Goal: Task Accomplishment & Management: Manage account settings

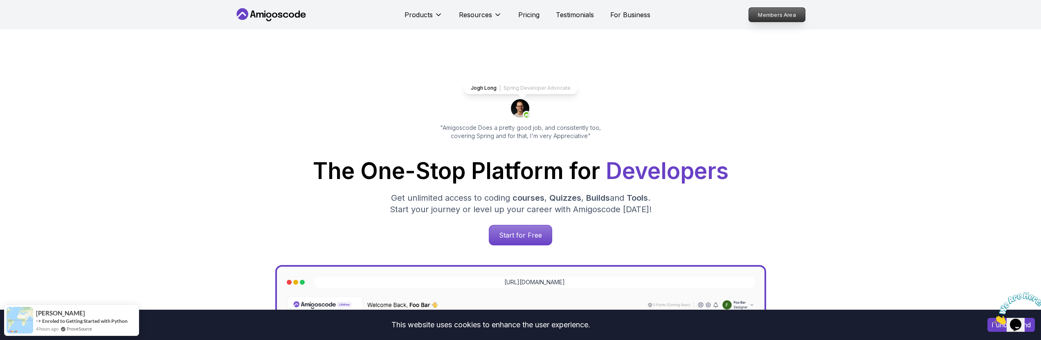
click at [790, 18] on p "Members Area" at bounding box center [777, 15] width 56 height 14
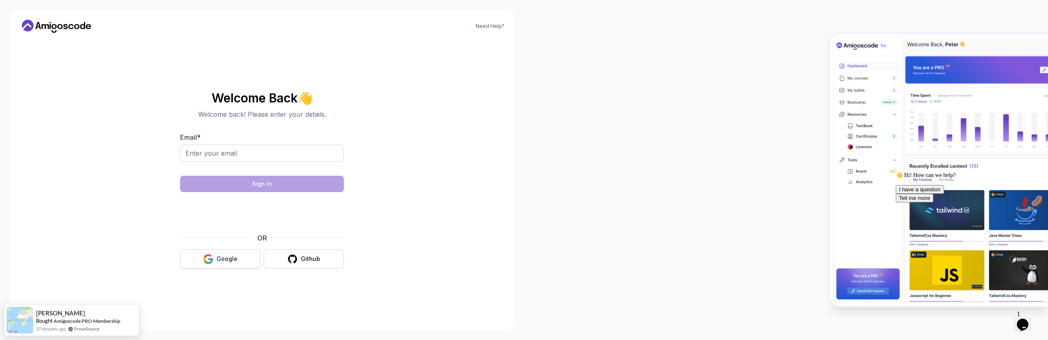
click at [235, 260] on div "Google" at bounding box center [226, 259] width 21 height 8
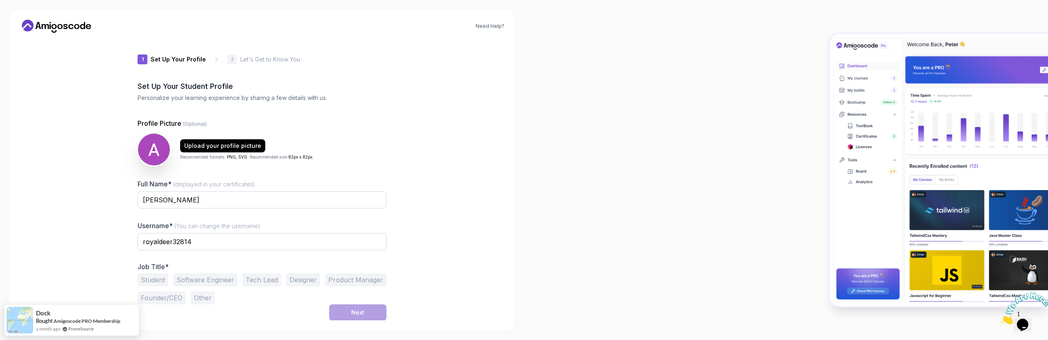
scroll to position [2, 0]
click at [225, 279] on button "Software Engineer" at bounding box center [205, 279] width 64 height 13
drag, startPoint x: 219, startPoint y: 241, endPoint x: 66, endPoint y: 225, distance: 153.5
click at [66, 225] on div "Need Help? 1 Set Up Your Profile 1 Set Up Your Profile 2 Let's Get to Know You …" at bounding box center [262, 170] width 504 height 320
type input "amit21"
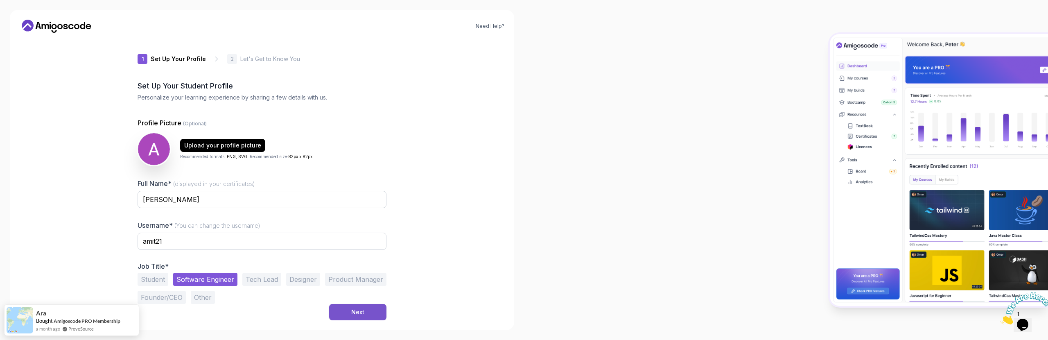
click at [357, 318] on button "Next" at bounding box center [357, 312] width 57 height 16
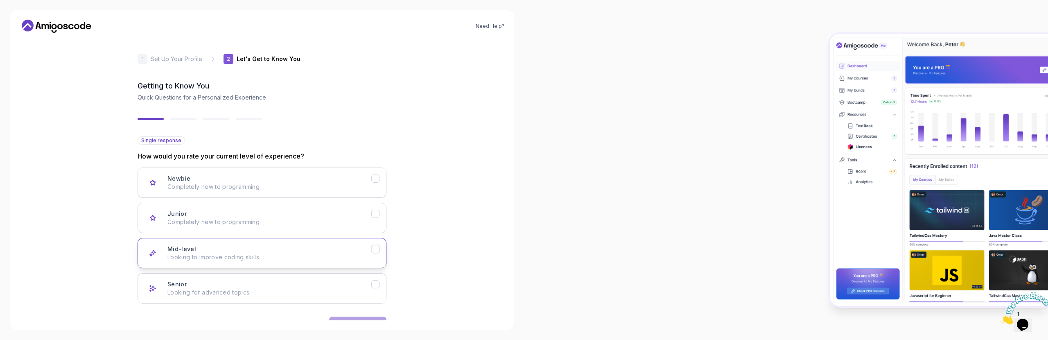
click at [381, 262] on button "Mid-level Looking to improve coding skills." at bounding box center [261, 253] width 249 height 30
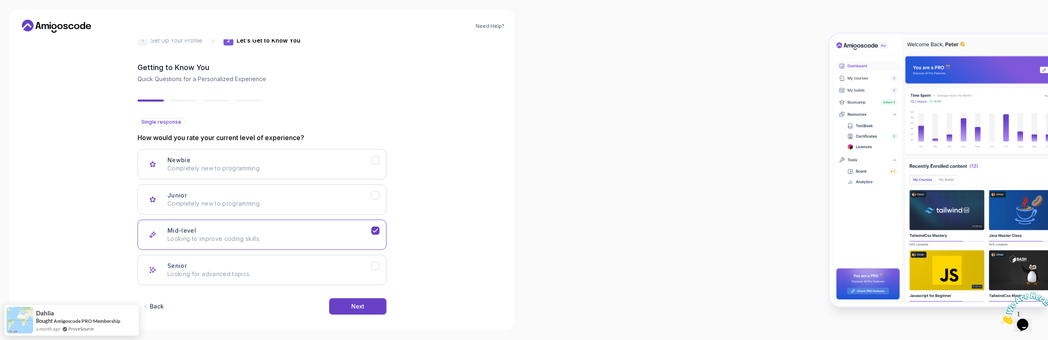
scroll to position [27, 0]
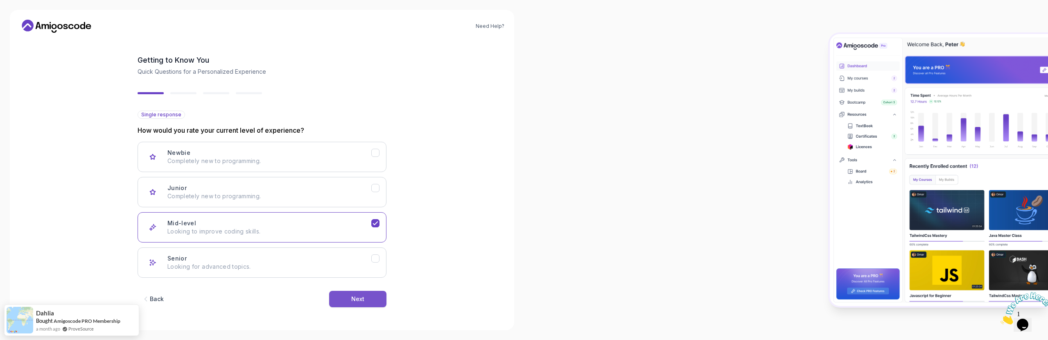
click at [360, 299] on div "Next" at bounding box center [357, 299] width 13 height 8
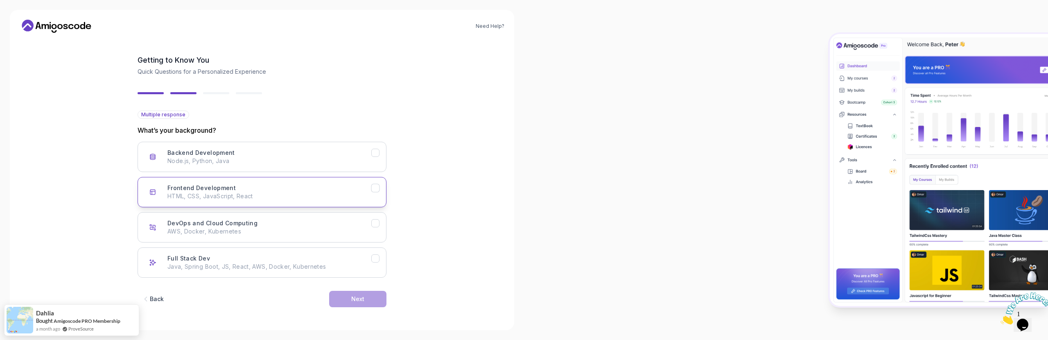
click at [368, 187] on div "Frontend Development HTML, CSS, JavaScript, React" at bounding box center [269, 192] width 204 height 16
click at [374, 157] on button "Backend Development Node.js, Python, Java" at bounding box center [261, 157] width 249 height 30
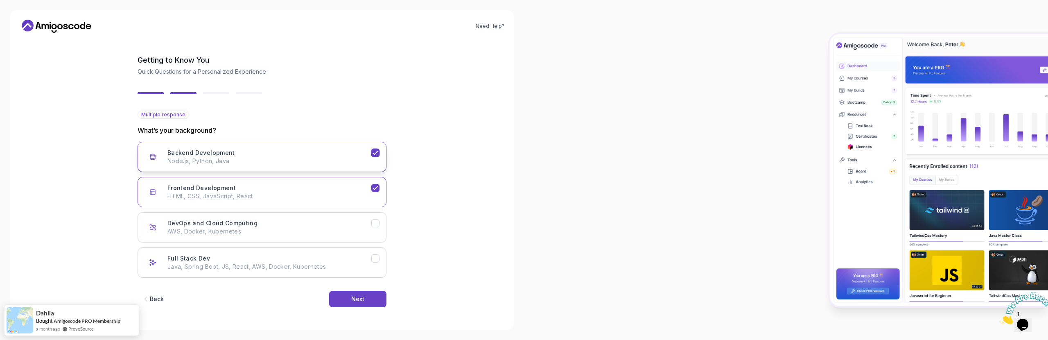
click at [377, 161] on button "Backend Development Node.js, Python, Java" at bounding box center [261, 157] width 249 height 30
click at [372, 185] on icon "Frontend Development" at bounding box center [376, 188] width 8 height 8
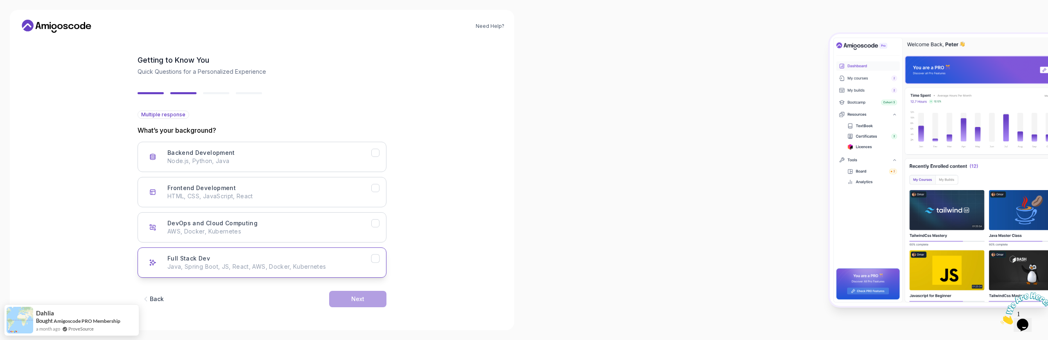
click at [370, 262] on p "Java, Spring Boot, JS, React, AWS, Docker, Kubernetes" at bounding box center [269, 266] width 204 height 8
click at [365, 293] on button "Next" at bounding box center [357, 299] width 57 height 16
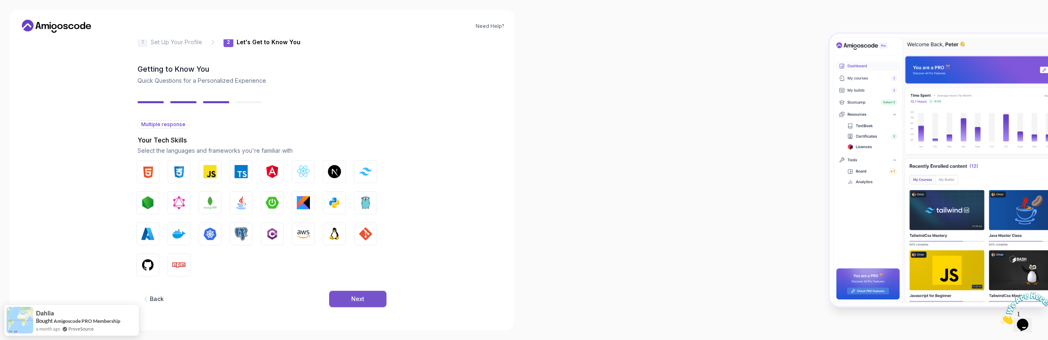
scroll to position [18, 0]
click at [144, 175] on img "button" at bounding box center [148, 172] width 13 height 13
click at [176, 176] on img "button" at bounding box center [179, 172] width 13 height 13
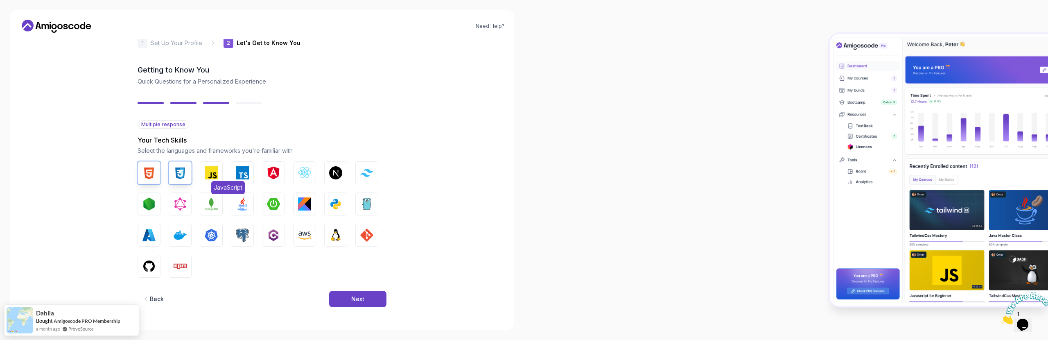
click at [210, 179] on img "button" at bounding box center [211, 172] width 13 height 13
click at [240, 178] on img "button" at bounding box center [242, 172] width 13 height 13
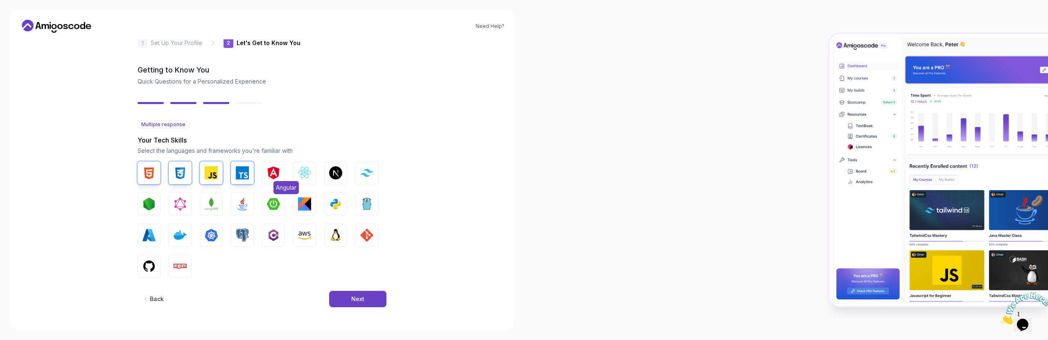
click at [273, 176] on img "button" at bounding box center [273, 172] width 13 height 13
click at [304, 176] on img "button" at bounding box center [304, 172] width 13 height 13
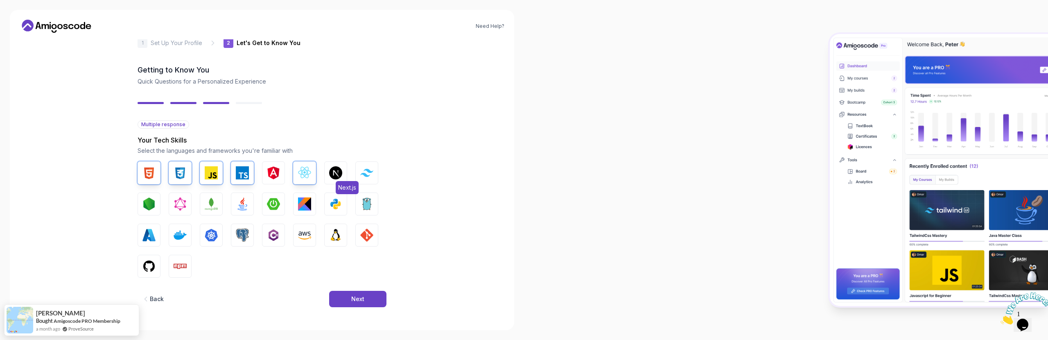
click at [345, 176] on button "Next.js" at bounding box center [335, 172] width 23 height 23
click at [154, 207] on img "button" at bounding box center [148, 203] width 13 height 13
click at [268, 205] on img "button" at bounding box center [273, 203] width 13 height 13
click at [243, 205] on img "button" at bounding box center [242, 203] width 13 height 13
click at [305, 239] on img "button" at bounding box center [304, 234] width 13 height 13
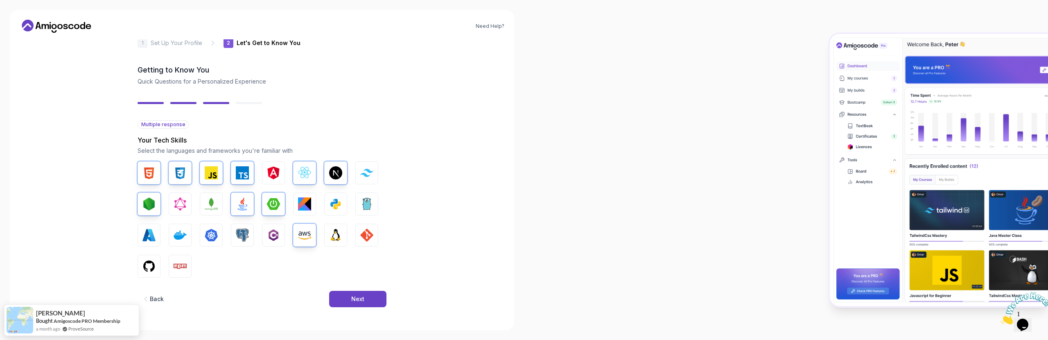
click at [290, 207] on div "HTML CSS JavaScript TypeScript Angular React.js Next.js Tailwind CSS Node.js Gr…" at bounding box center [261, 219] width 249 height 116
click at [297, 206] on button "Kotlin" at bounding box center [304, 203] width 23 height 23
click at [247, 239] on img "button" at bounding box center [242, 234] width 13 height 13
click at [177, 272] on img "button" at bounding box center [179, 265] width 13 height 13
click at [149, 266] on img "button" at bounding box center [148, 265] width 13 height 13
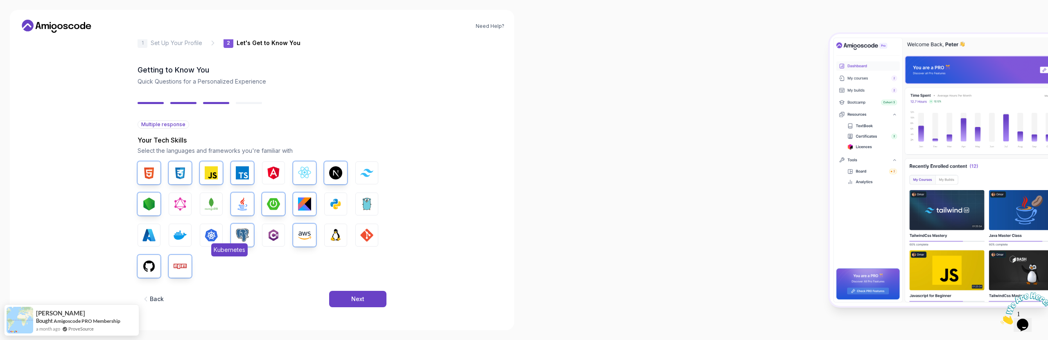
click at [212, 235] on img "button" at bounding box center [211, 234] width 13 height 13
click at [188, 237] on button "Docker" at bounding box center [180, 234] width 23 height 23
click at [361, 293] on button "Next" at bounding box center [357, 299] width 57 height 16
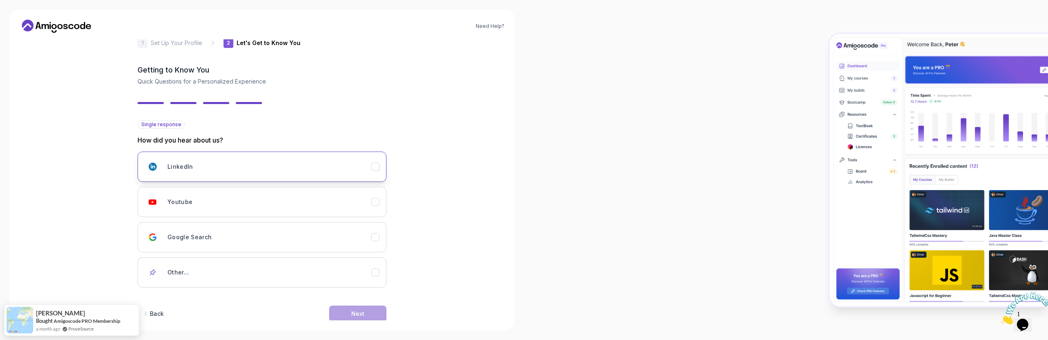
click at [369, 171] on div "LinkedIn" at bounding box center [269, 166] width 204 height 16
click at [373, 310] on button "Next" at bounding box center [357, 313] width 57 height 16
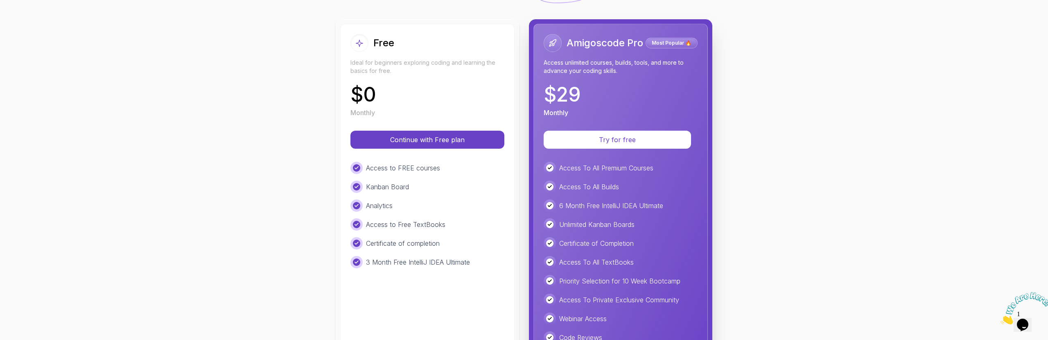
scroll to position [0, 0]
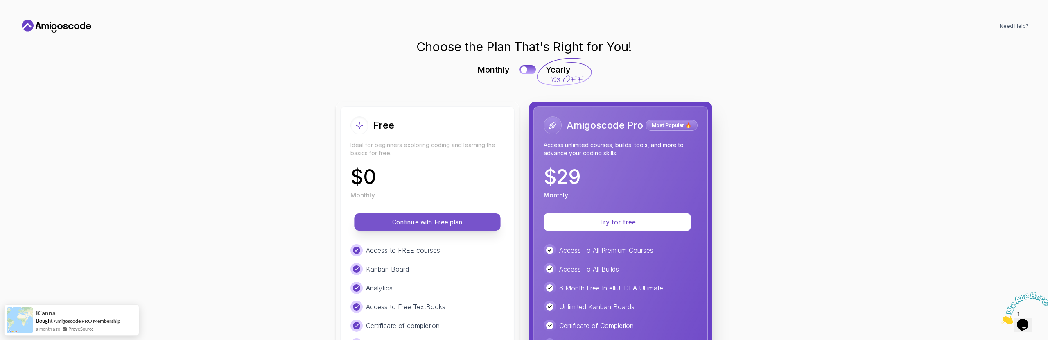
click at [430, 226] on p "Continue with Free plan" at bounding box center [427, 221] width 128 height 9
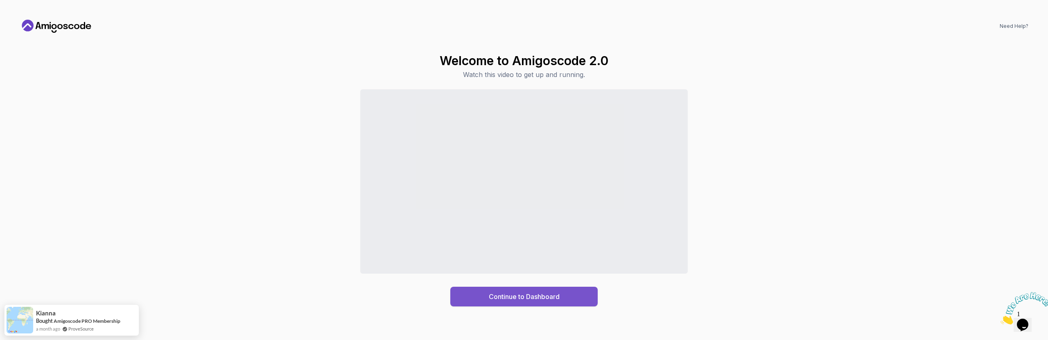
click at [516, 298] on div "Continue to Dashboard" at bounding box center [524, 296] width 71 height 10
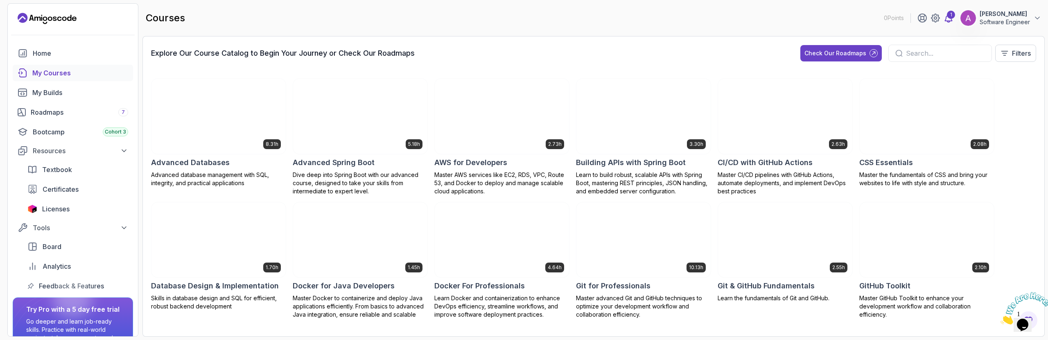
click at [950, 16] on div "1" at bounding box center [950, 15] width 8 height 8
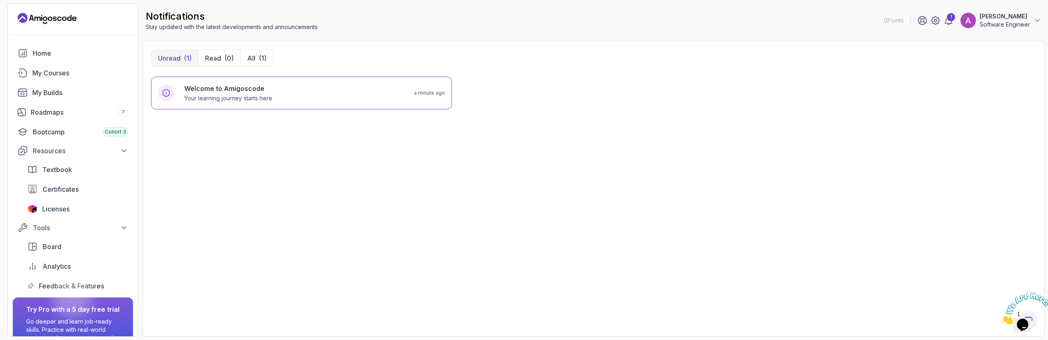
click at [996, 23] on p "Software Engineer" at bounding box center [1004, 24] width 50 height 8
click at [55, 69] on div "My Courses" at bounding box center [80, 73] width 96 height 10
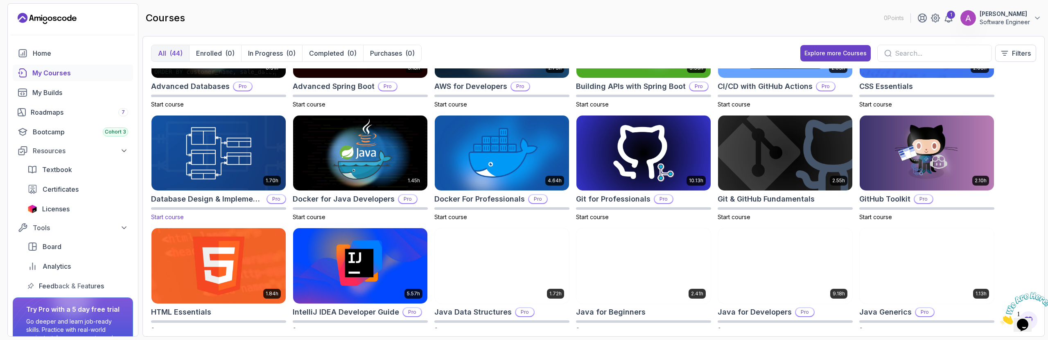
scroll to position [112, 0]
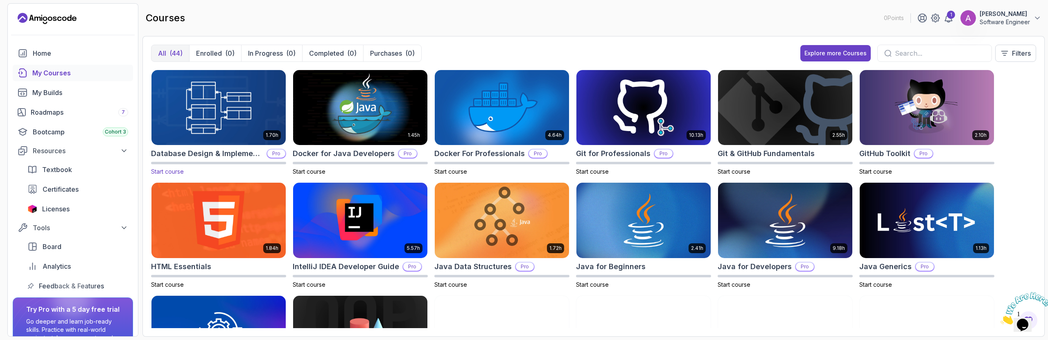
click at [218, 131] on img at bounding box center [218, 107] width 141 height 79
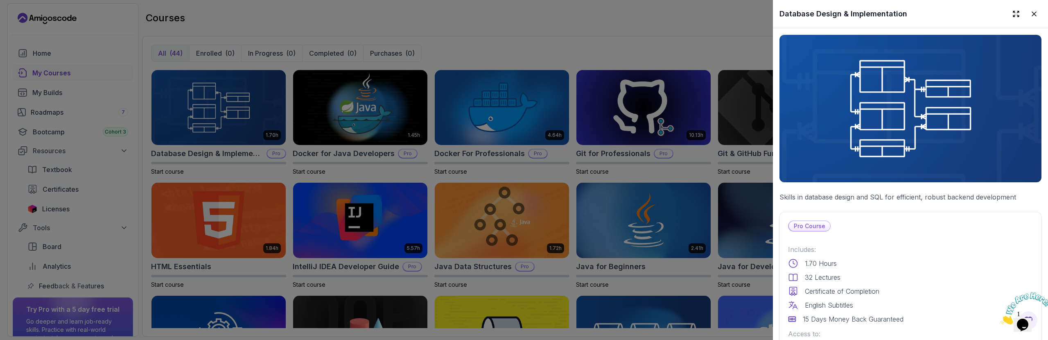
click at [813, 221] on p "Pro Course" at bounding box center [809, 226] width 41 height 10
click at [200, 160] on div at bounding box center [524, 170] width 1048 height 340
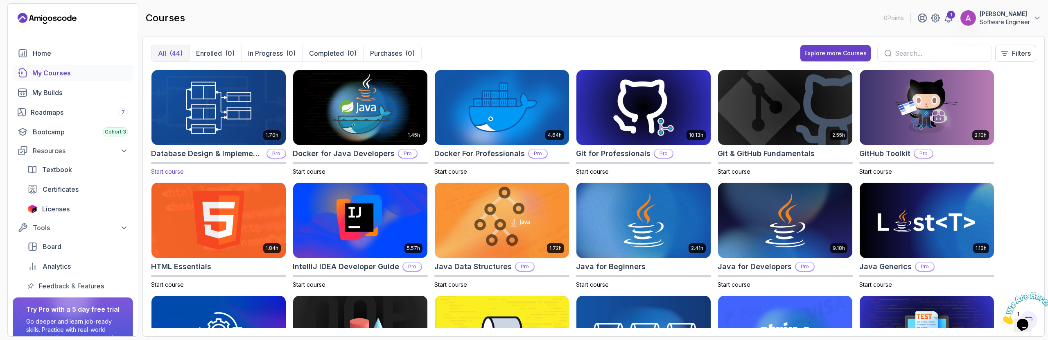
click at [170, 169] on span "Start course" at bounding box center [167, 171] width 33 height 7
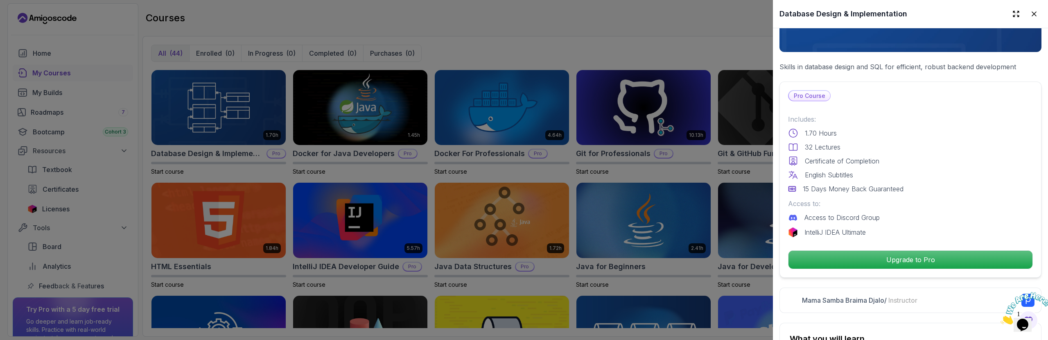
scroll to position [128, 0]
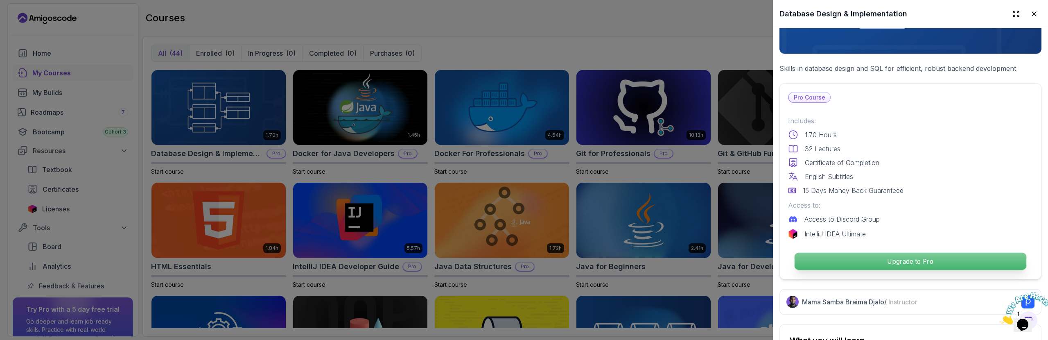
click at [909, 255] on p "Upgrade to Pro" at bounding box center [910, 260] width 232 height 17
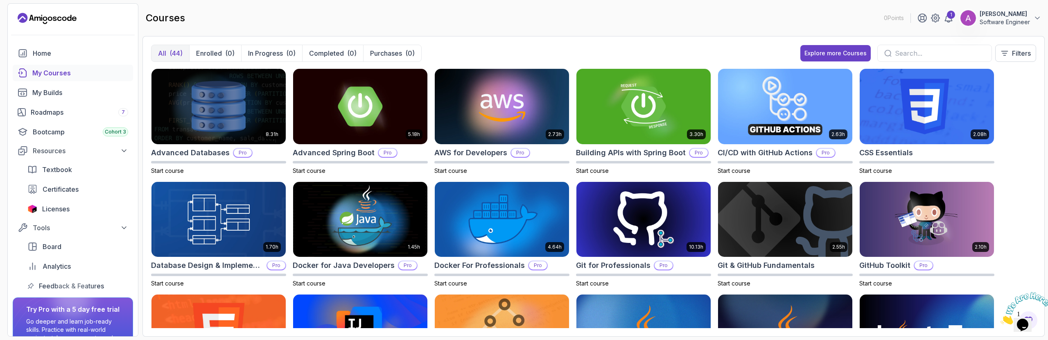
click at [999, 15] on p "[PERSON_NAME]" at bounding box center [1004, 14] width 50 height 8
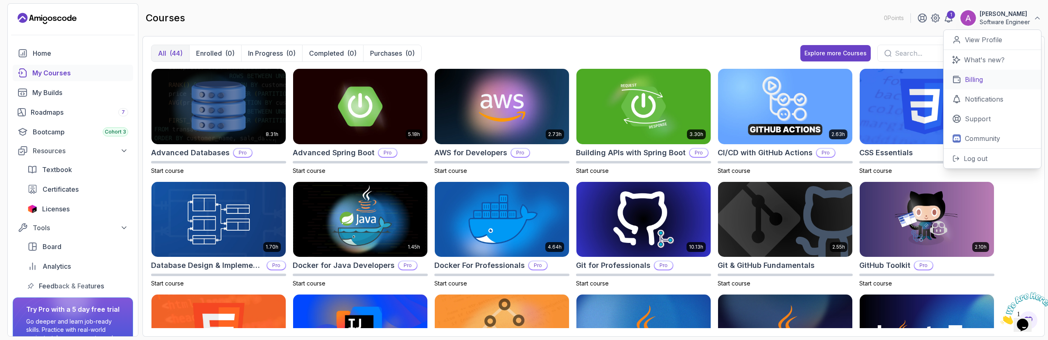
click at [994, 81] on link "Billing" at bounding box center [991, 80] width 97 height 20
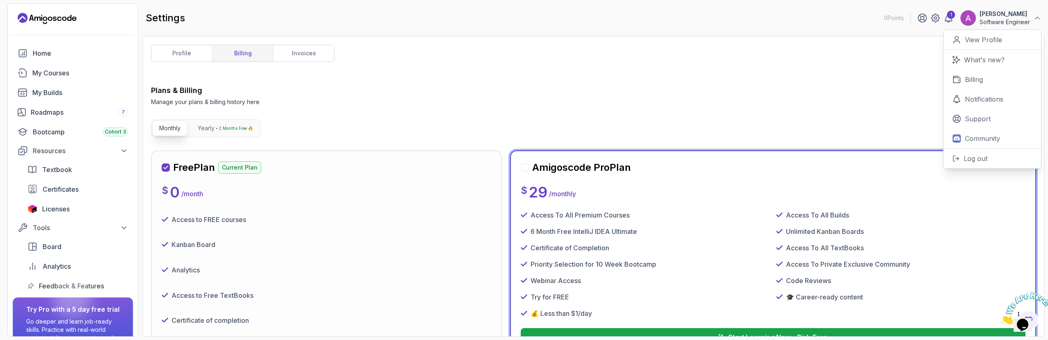
click at [279, 186] on div "$ 0 / month" at bounding box center [326, 192] width 329 height 16
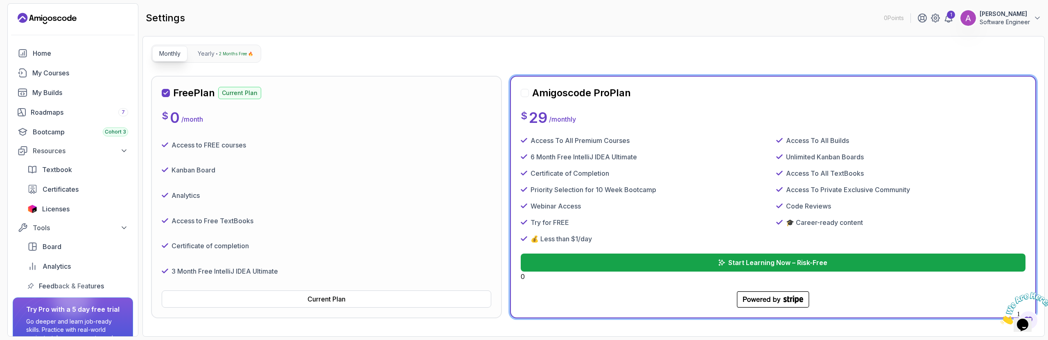
scroll to position [90, 0]
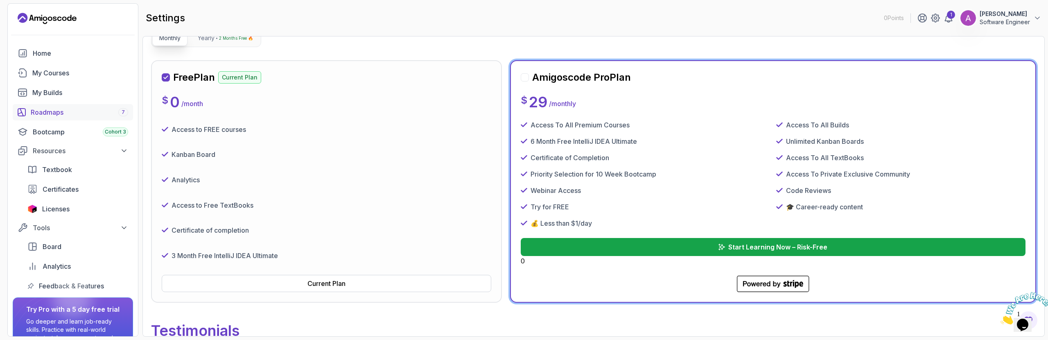
click at [77, 113] on div "Roadmaps 7" at bounding box center [79, 112] width 97 height 10
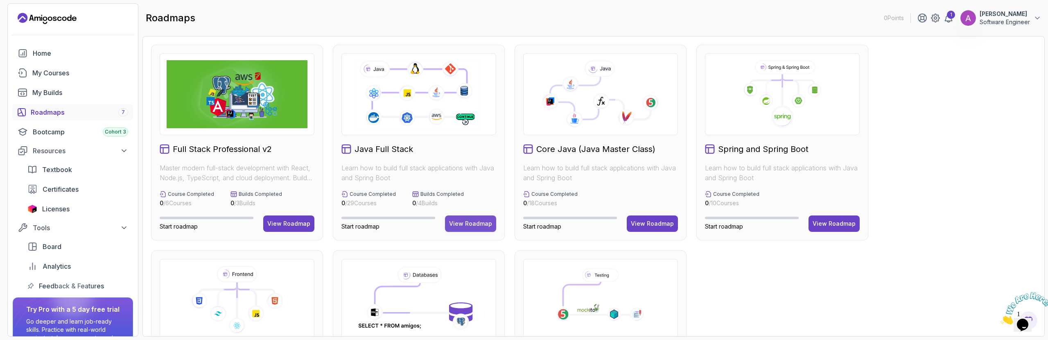
click at [470, 220] on div "View Roadmap" at bounding box center [470, 223] width 43 height 8
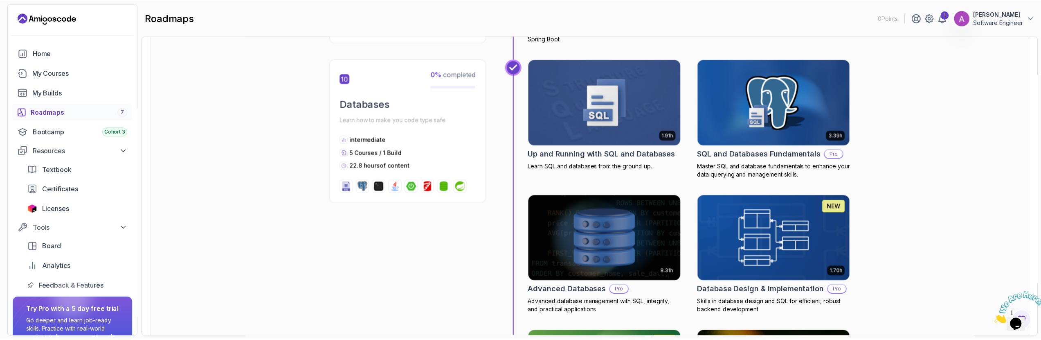
scroll to position [1870, 0]
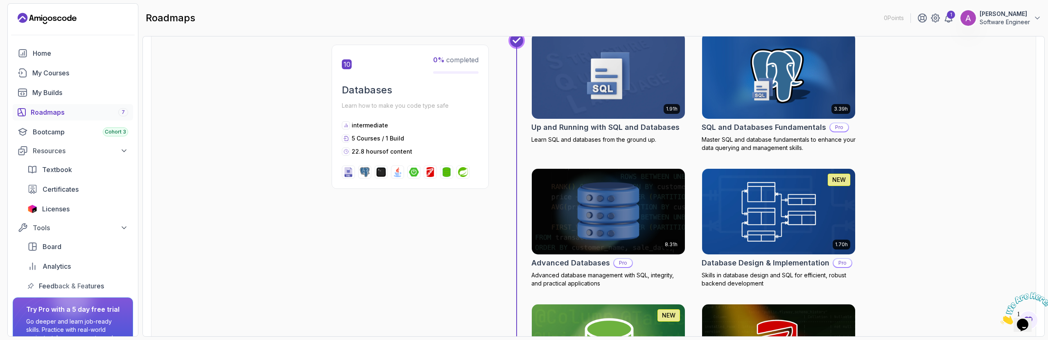
click at [762, 263] on h2 "Database Design & Implementation" at bounding box center [765, 262] width 128 height 11
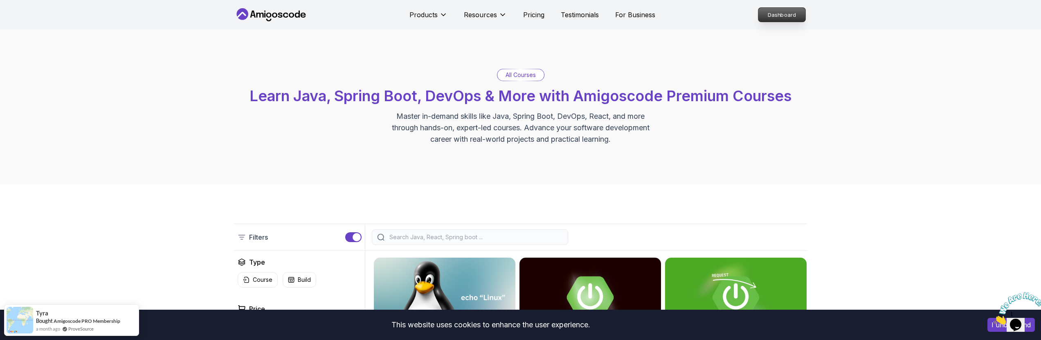
click at [805, 8] on link "Dashboard" at bounding box center [782, 14] width 48 height 15
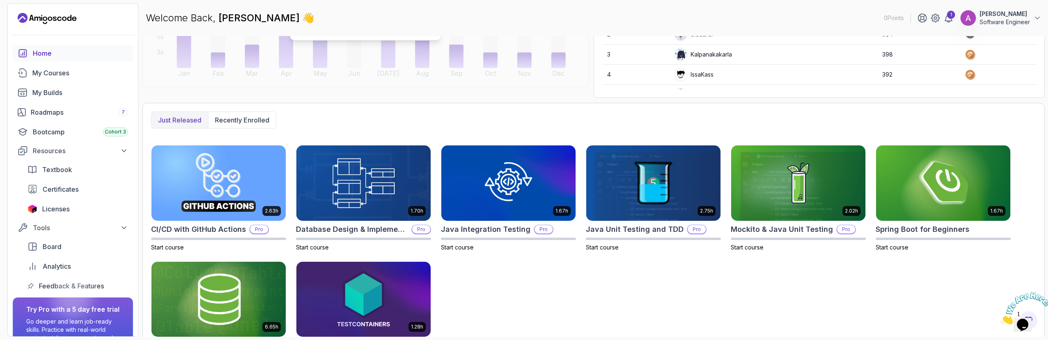
scroll to position [185, 0]
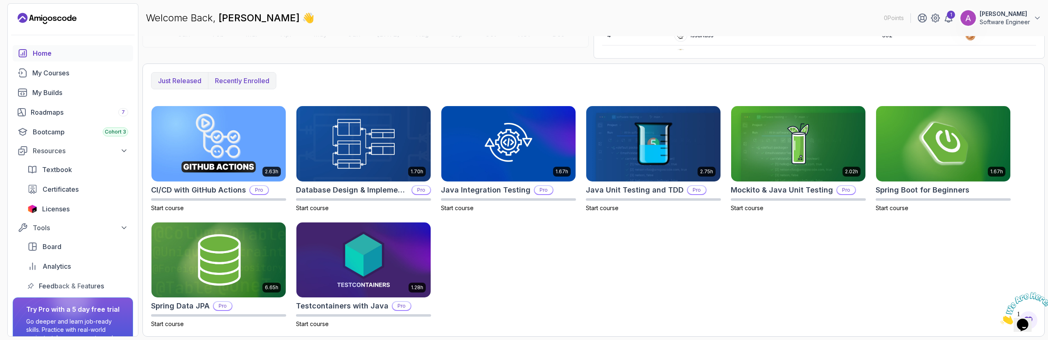
click at [237, 81] on p "Recently enrolled" at bounding box center [242, 81] width 54 height 10
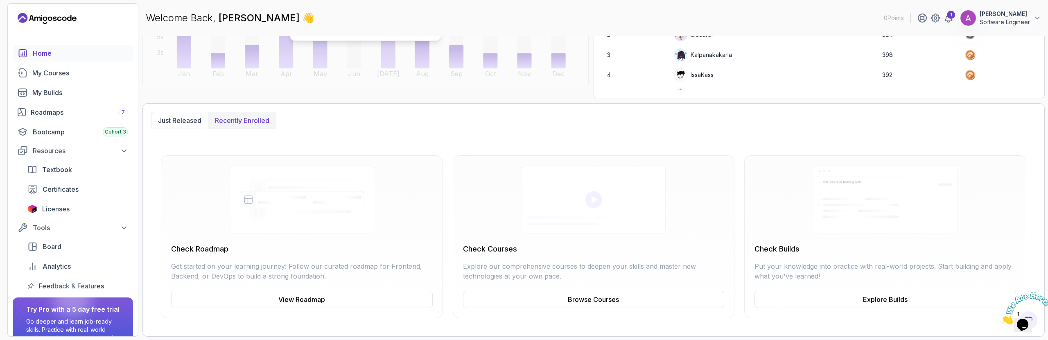
click at [1025, 12] on p "[PERSON_NAME]" at bounding box center [1004, 14] width 50 height 8
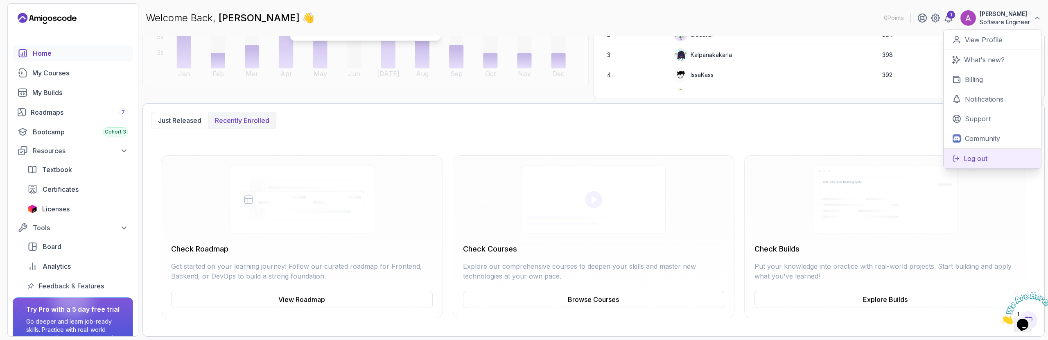
click at [990, 159] on button "Log out" at bounding box center [991, 158] width 97 height 20
